Goal: Information Seeking & Learning: Find specific fact

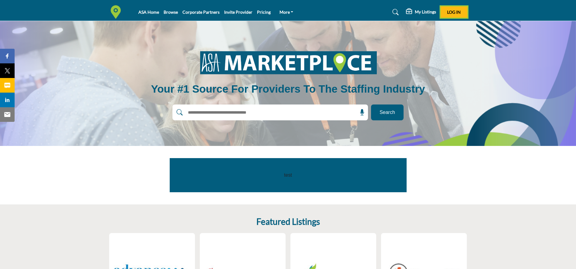
click at [451, 13] on span "Log In" at bounding box center [454, 11] width 14 height 5
click at [229, 114] on input "text" at bounding box center [257, 112] width 145 height 9
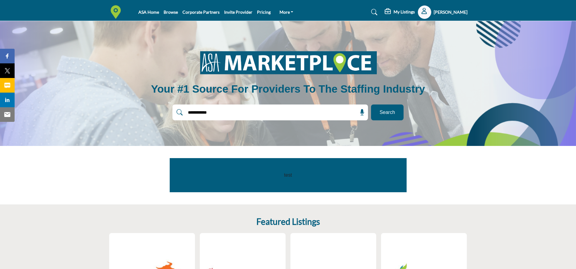
type input "**********"
click at [371, 104] on button "Search" at bounding box center [387, 112] width 33 height 16
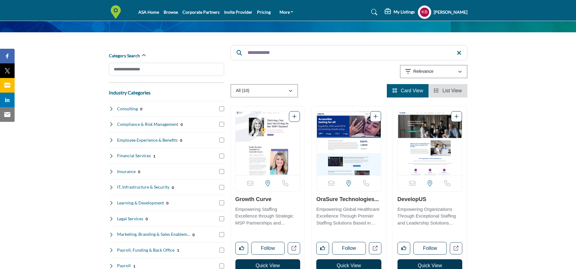
scroll to position [44, 0]
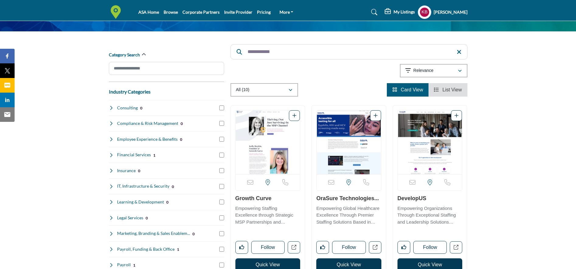
click at [251, 197] on link "Growth Curve" at bounding box center [253, 198] width 36 height 6
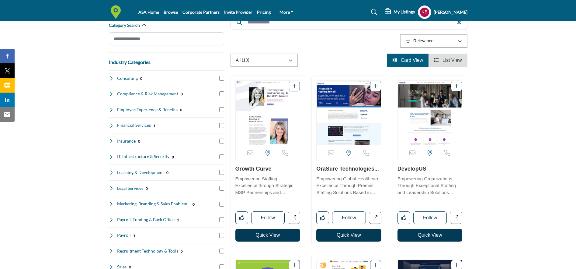
scroll to position [97, 0]
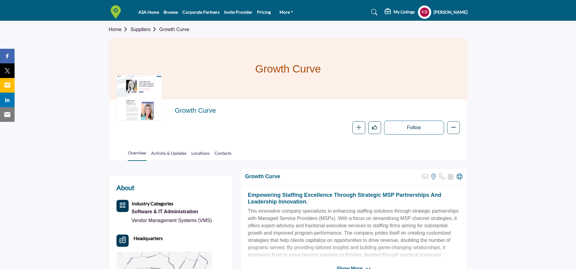
click at [149, 84] on div at bounding box center [140, 98] width 46 height 46
click at [153, 81] on div at bounding box center [140, 98] width 46 height 46
click at [192, 110] on h2 "Growth Curve" at bounding box center [258, 110] width 167 height 8
click at [169, 155] on link "Activity & Updates" at bounding box center [169, 155] width 36 height 11
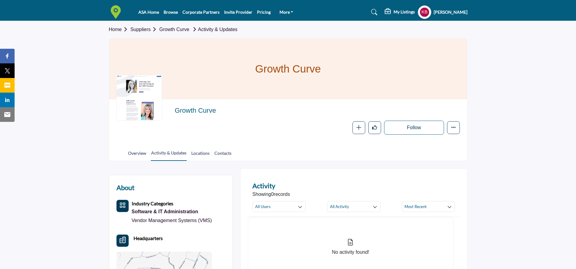
scroll to position [113, 0]
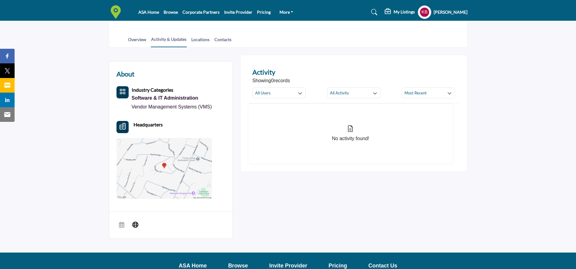
click at [158, 97] on div "Software & IT Administration" at bounding box center [172, 98] width 80 height 9
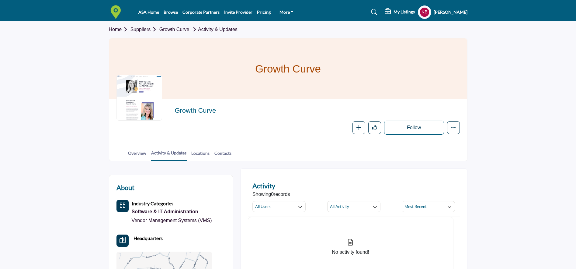
scroll to position [113, 0]
